Goal: Transaction & Acquisition: Purchase product/service

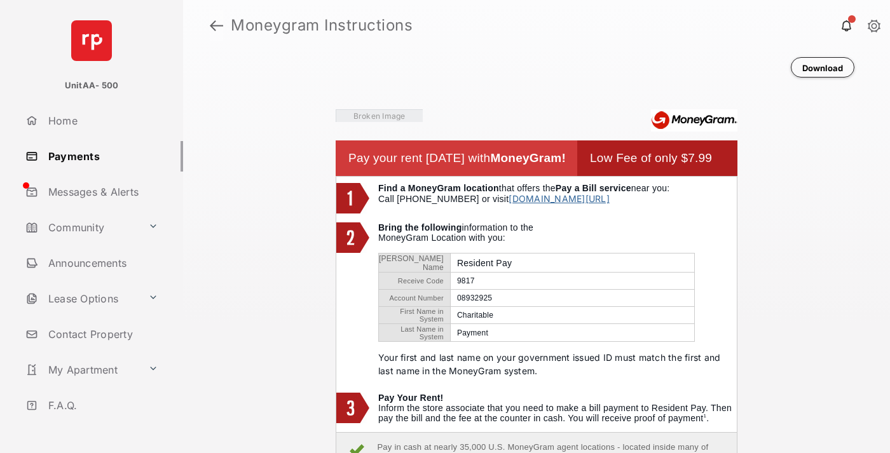
click at [216, 25] on link at bounding box center [216, 25] width 13 height 31
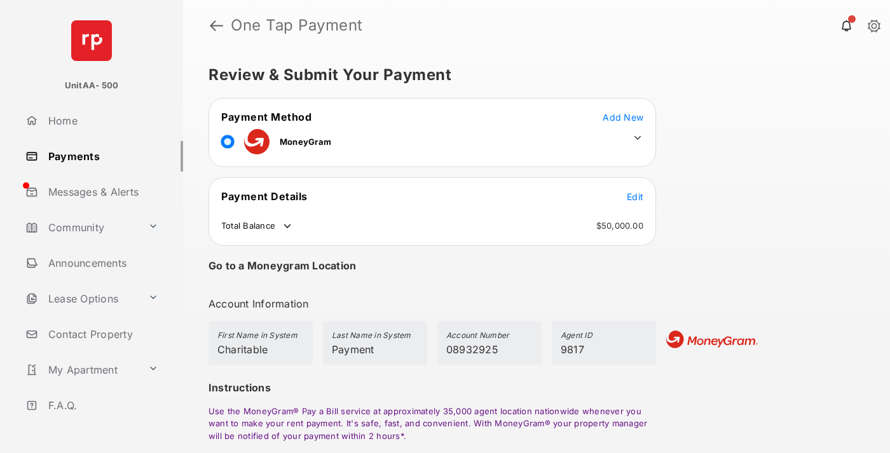
click at [635, 196] on span "Edit" at bounding box center [635, 196] width 17 height 11
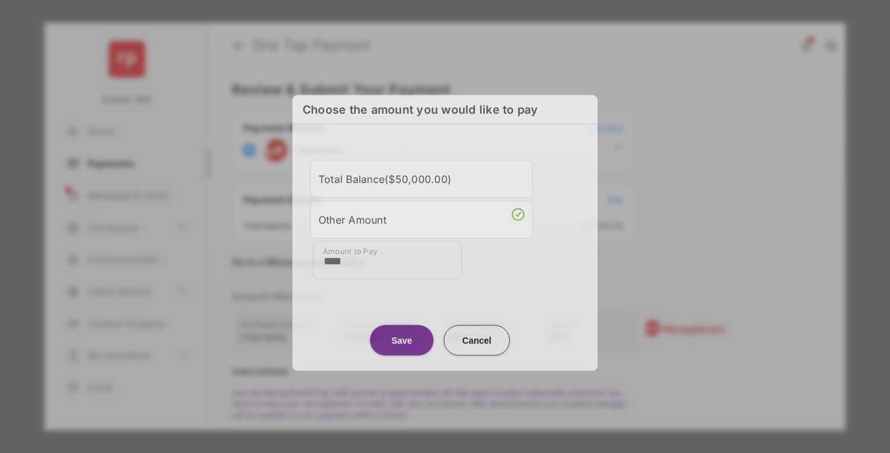
type input "****"
click at [402, 340] on button "Save" at bounding box center [402, 340] width 64 height 31
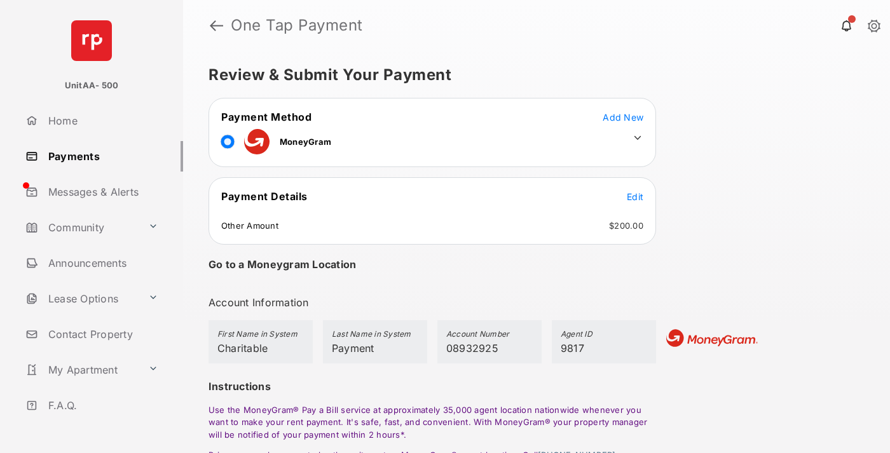
click at [637, 138] on icon at bounding box center [637, 137] width 11 height 11
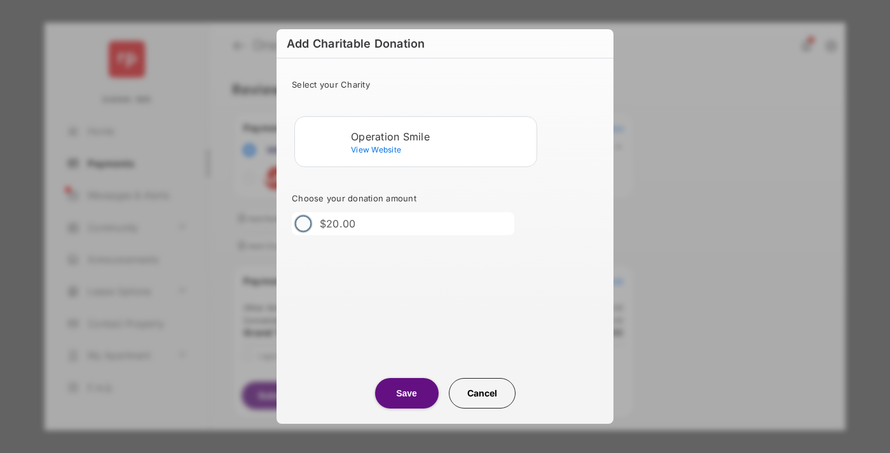
click at [441, 136] on div "Operation Smile" at bounding box center [441, 136] width 180 height 11
click at [406, 393] on button "Save" at bounding box center [407, 393] width 64 height 31
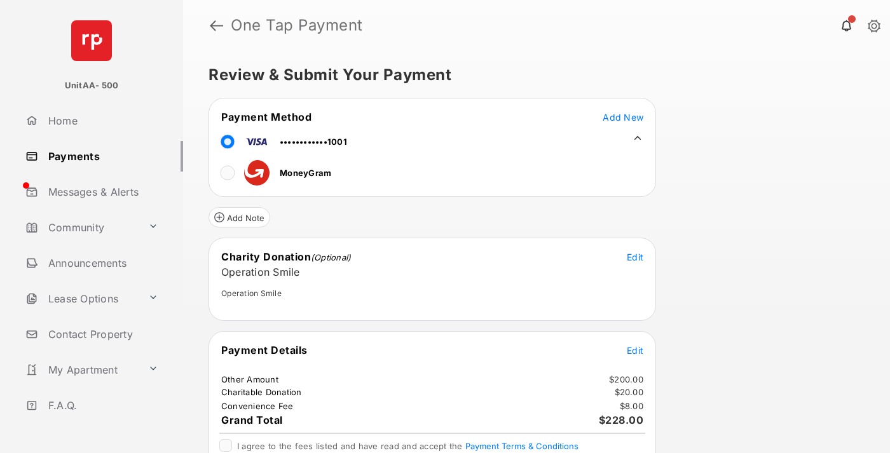
click at [635, 350] on span "Edit" at bounding box center [635, 350] width 17 height 11
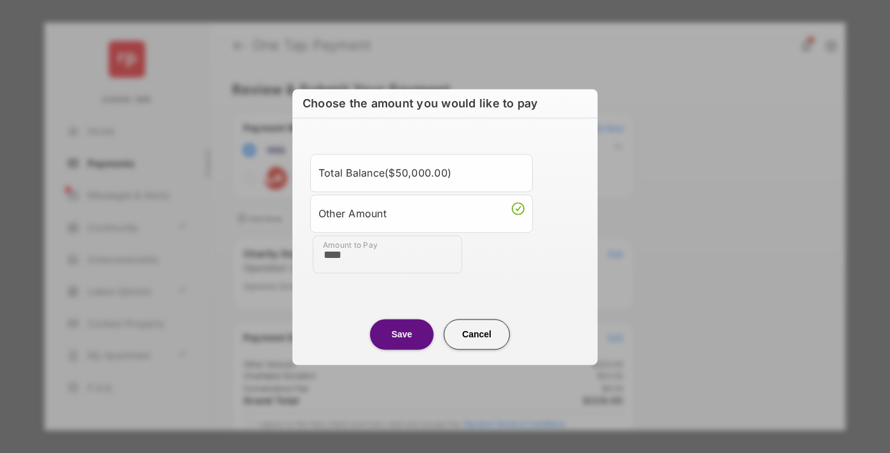
click at [402, 334] on button "Save" at bounding box center [402, 334] width 64 height 31
